Goal: Navigation & Orientation: Find specific page/section

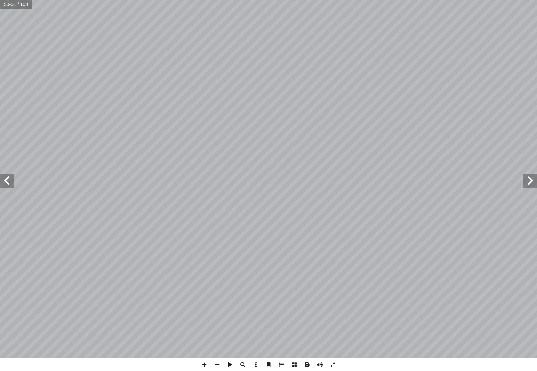
click at [533, 179] on span at bounding box center [531, 181] width 14 height 14
click at [532, 182] on span at bounding box center [531, 181] width 14 height 14
click at [528, 179] on span at bounding box center [531, 181] width 14 height 14
click at [529, 182] on span at bounding box center [531, 181] width 14 height 14
click at [532, 184] on span at bounding box center [531, 181] width 14 height 14
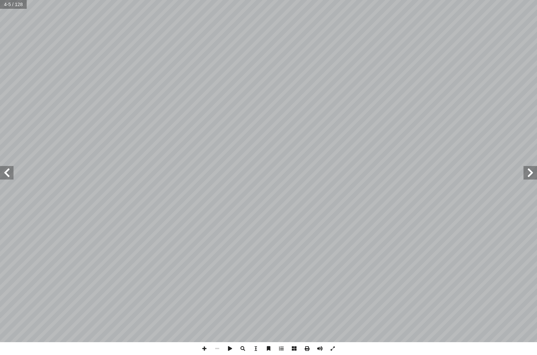
click at [10, 174] on span at bounding box center [7, 173] width 14 height 14
click at [9, 175] on span at bounding box center [7, 173] width 14 height 14
click at [11, 174] on span at bounding box center [7, 173] width 14 height 14
click at [12, 172] on span at bounding box center [7, 173] width 14 height 14
click at [12, 170] on span at bounding box center [7, 173] width 14 height 14
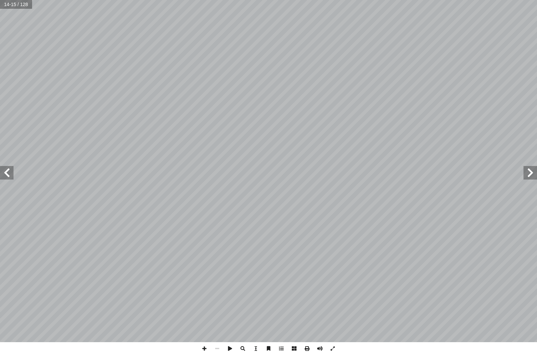
click at [10, 174] on span at bounding box center [7, 173] width 14 height 14
click at [527, 176] on span at bounding box center [531, 173] width 14 height 14
